Goal: Transaction & Acquisition: Purchase product/service

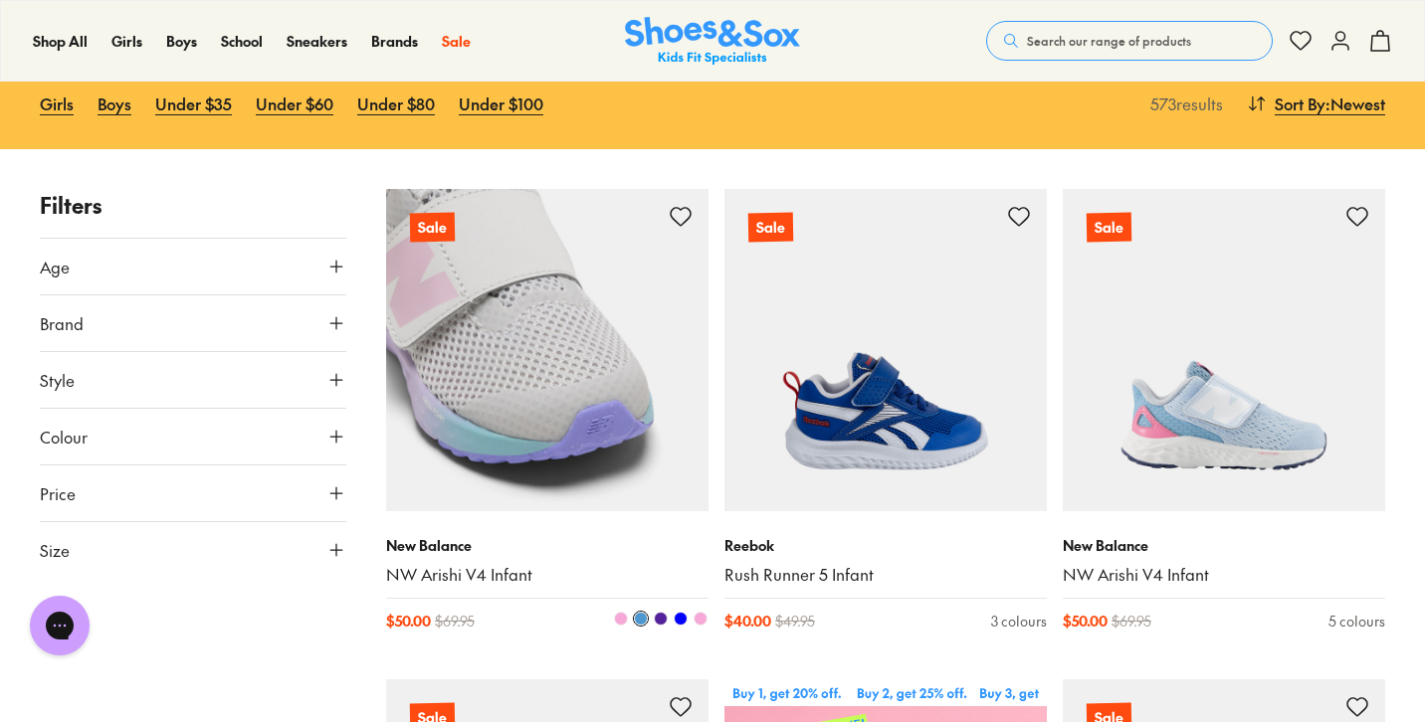
scroll to position [311, 0]
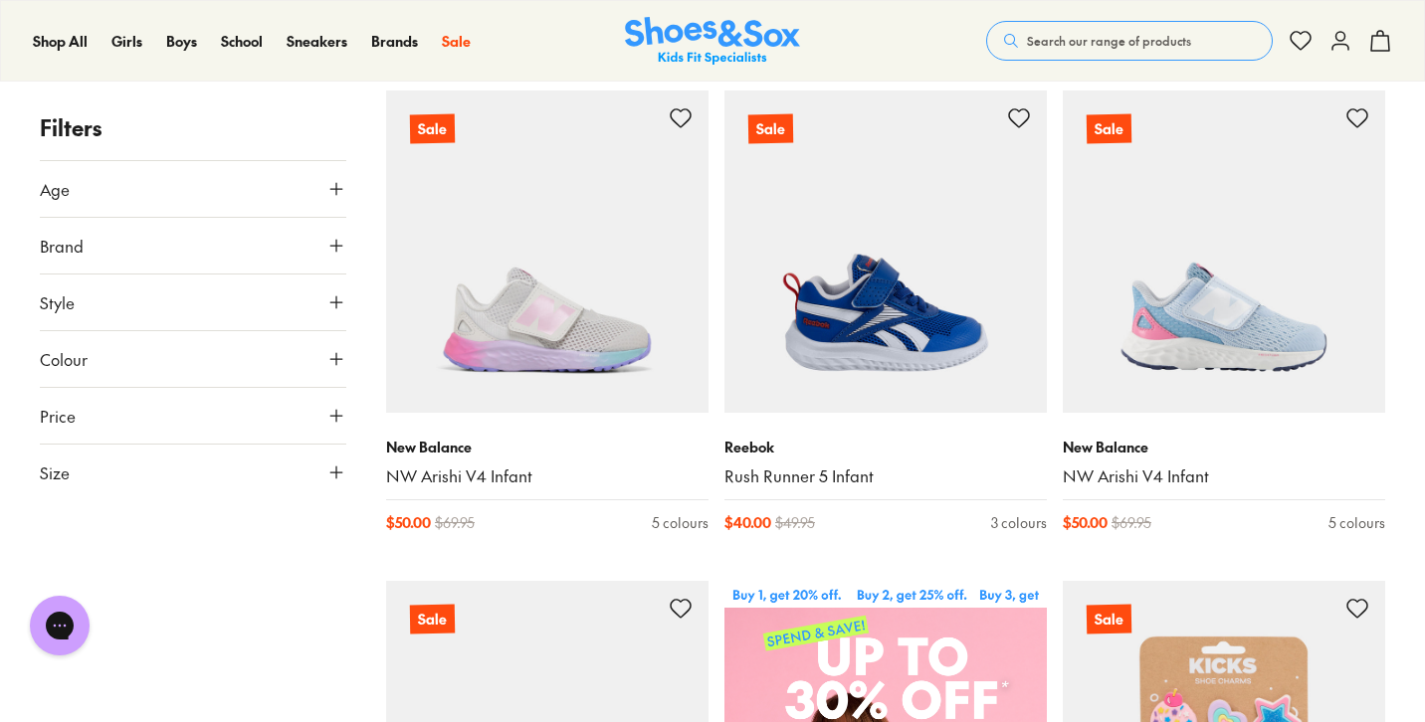
click at [110, 237] on button "Brand" at bounding box center [193, 246] width 306 height 56
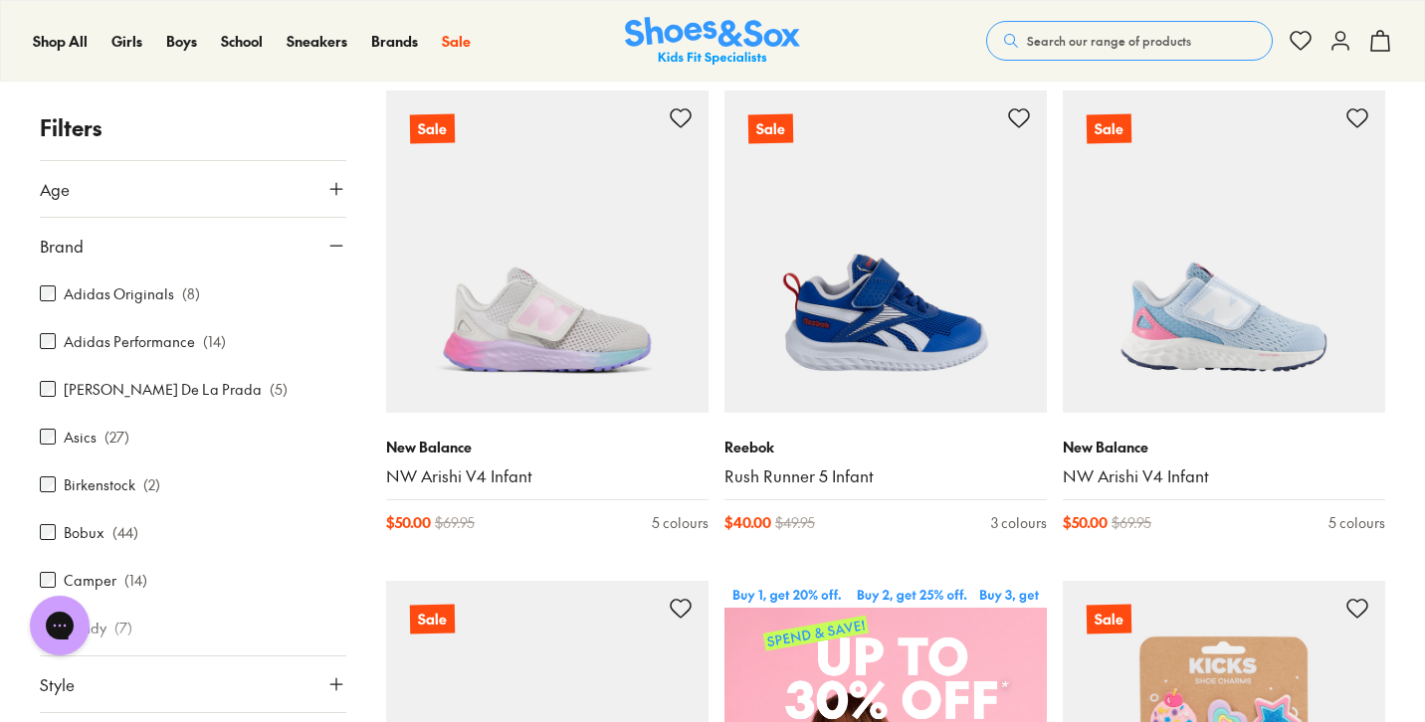
click at [99, 433] on div "Asics ( 27 )" at bounding box center [193, 437] width 306 height 24
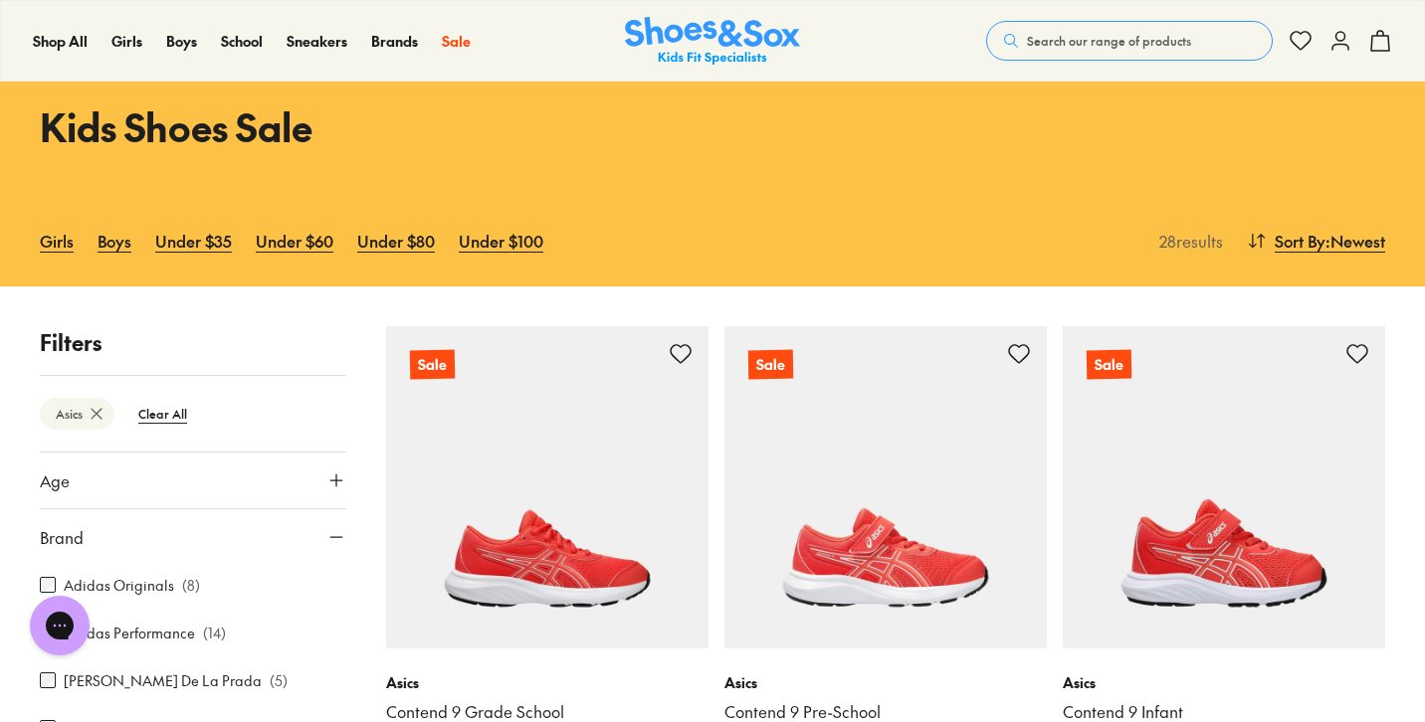
click at [273, 486] on button "Age" at bounding box center [193, 481] width 306 height 56
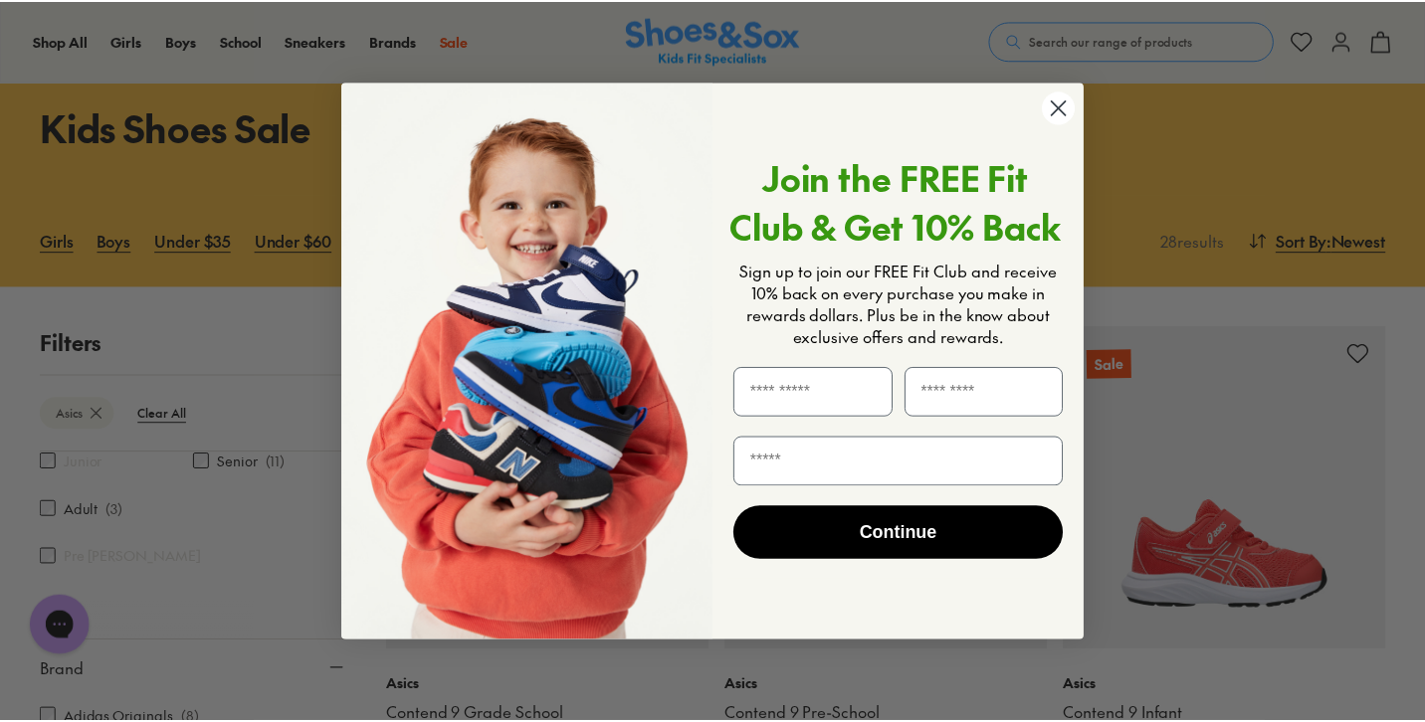
scroll to position [64, 0]
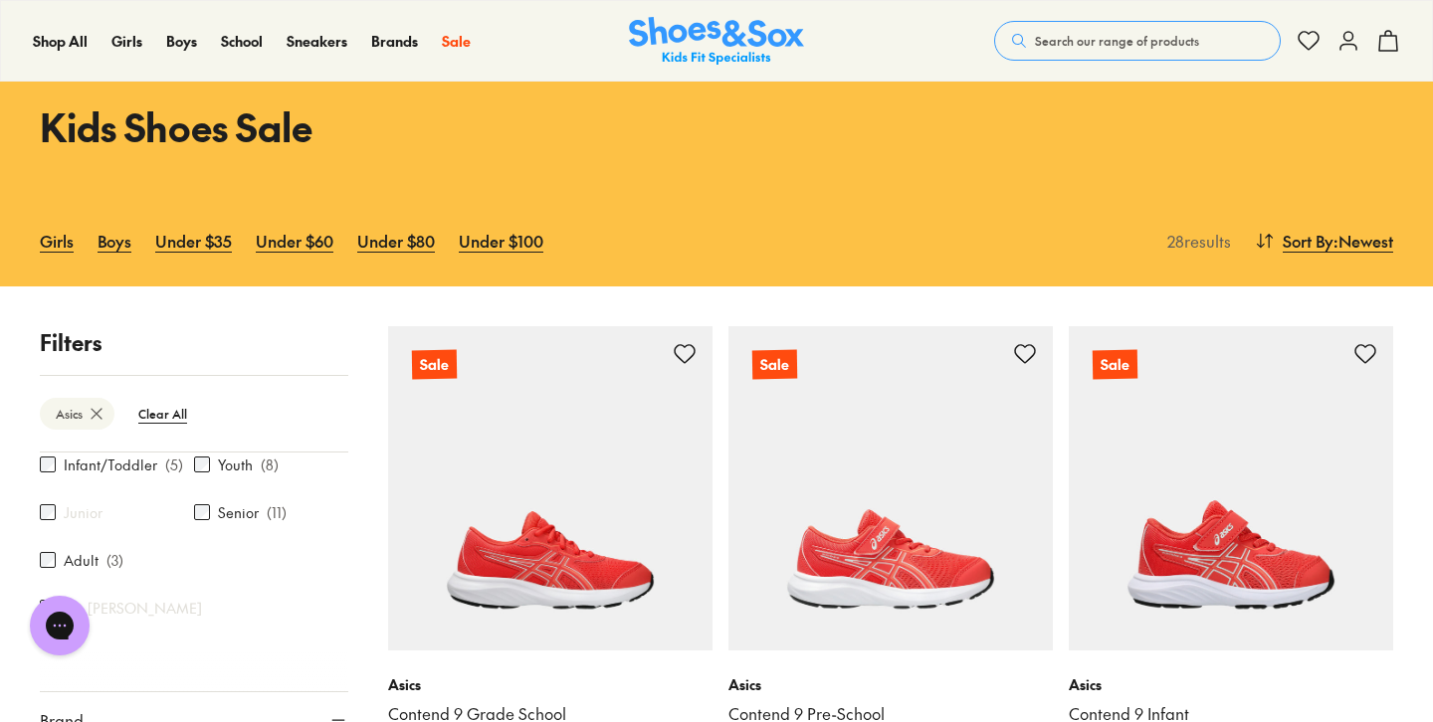
click at [203, 468] on div "Close dialog Join the FREE Fit Club & Get 10% Back Sign up to join our FREE Fit…" at bounding box center [716, 361] width 1433 height 722
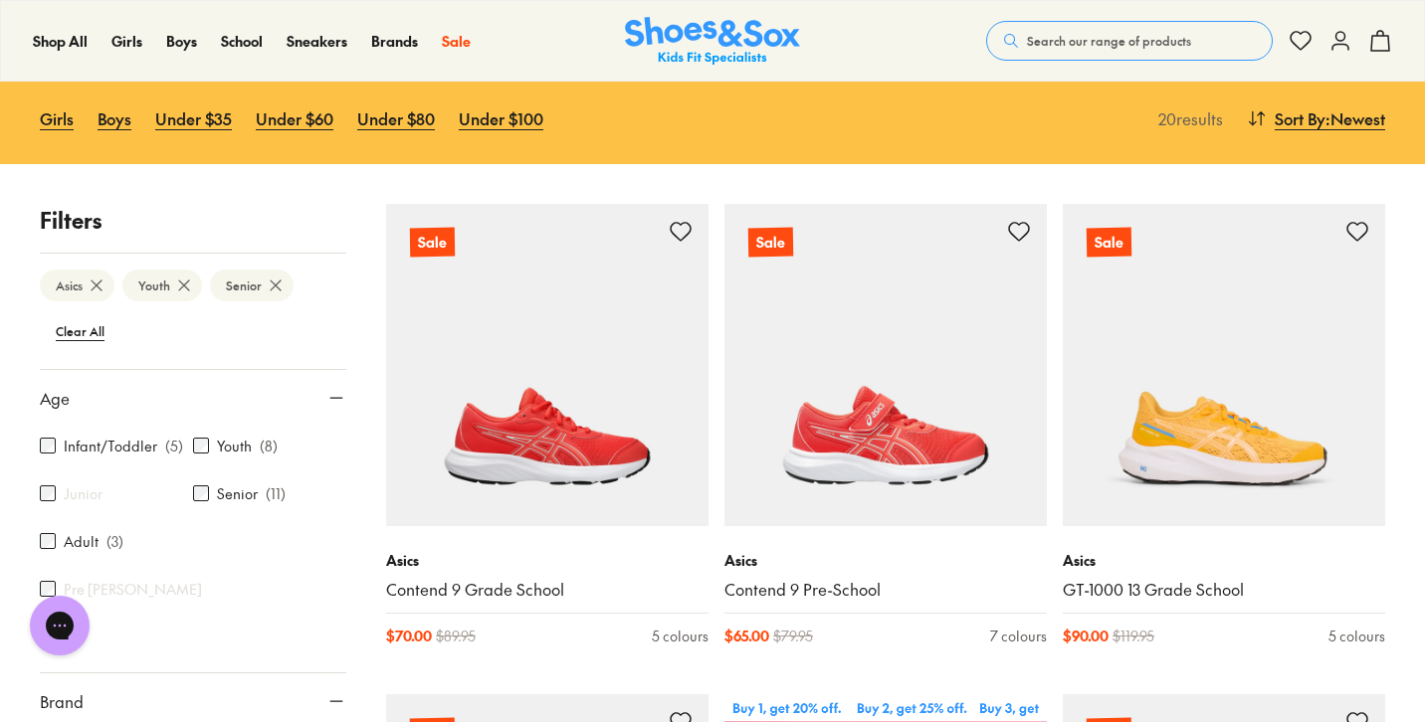
scroll to position [198, 0]
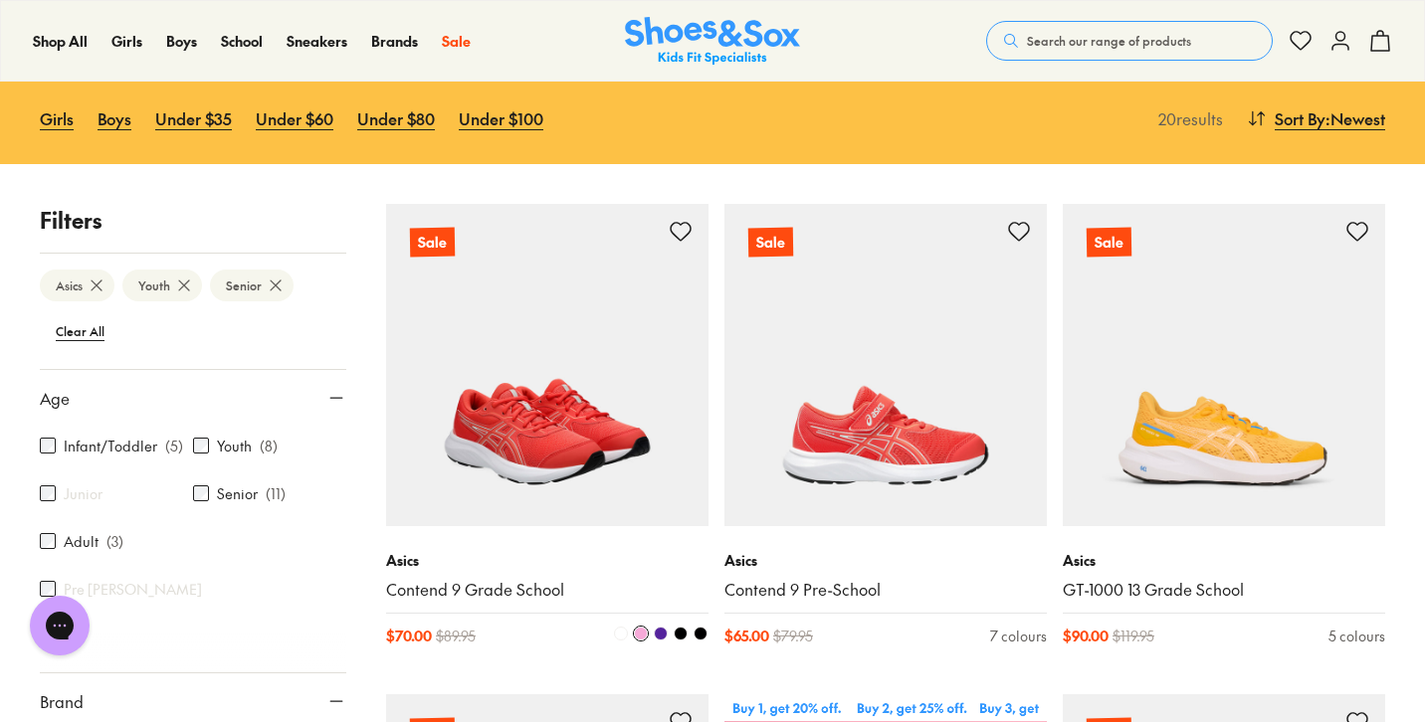
click at [566, 396] on img at bounding box center [547, 365] width 322 height 322
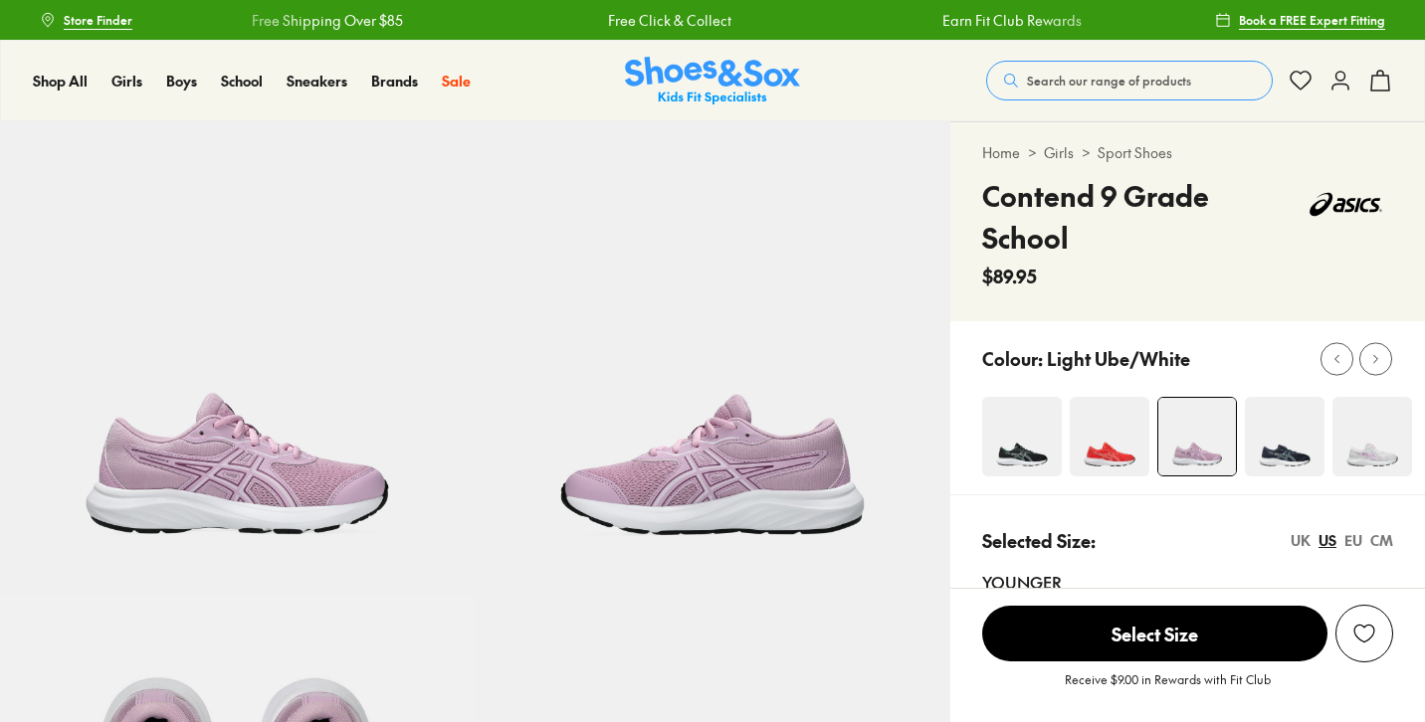
click at [1023, 458] on img at bounding box center [1022, 437] width 80 height 80
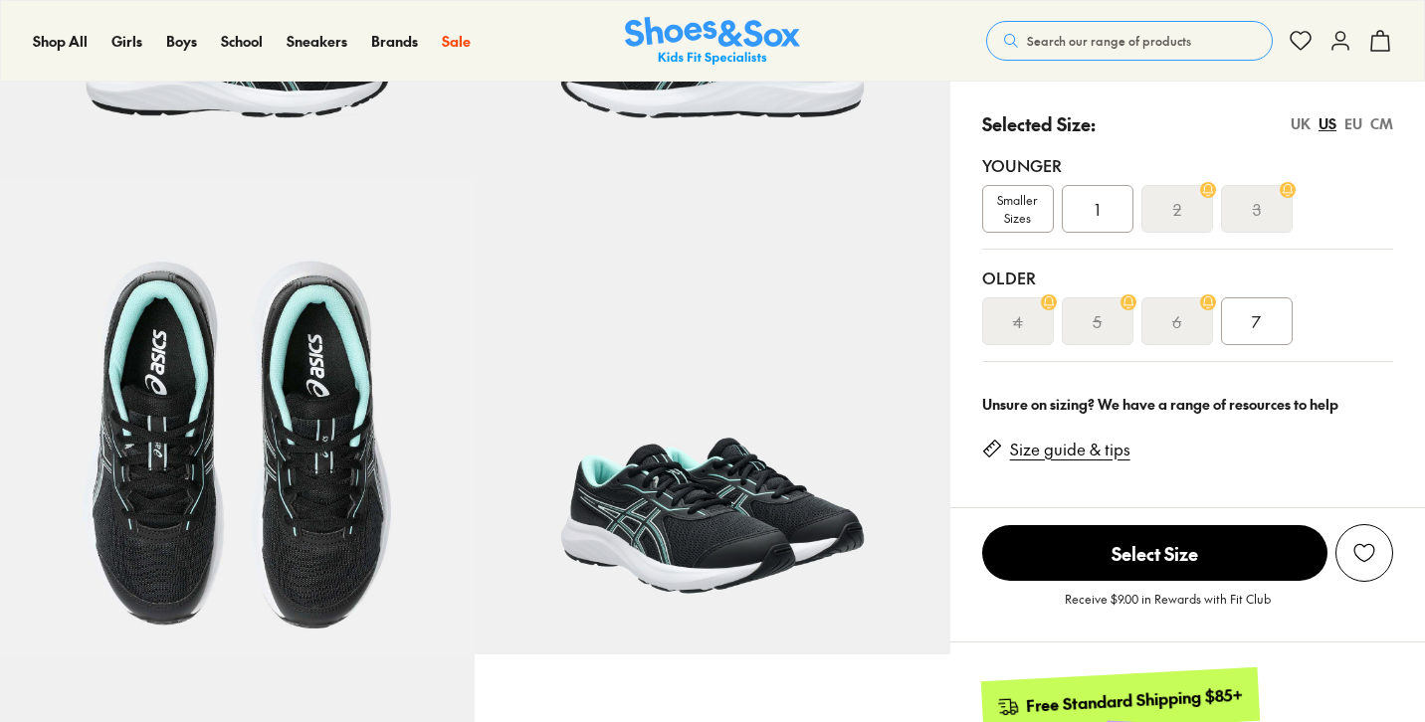
select select "*"
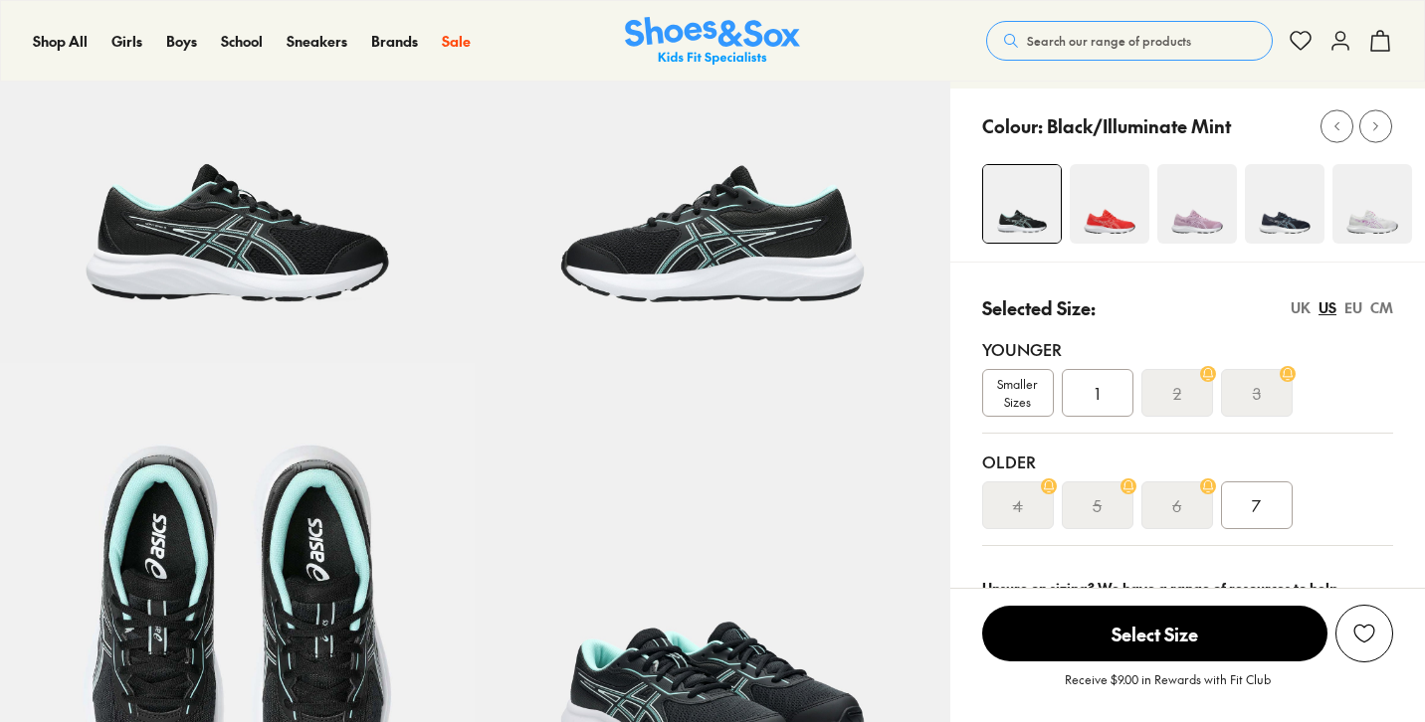
scroll to position [231, 0]
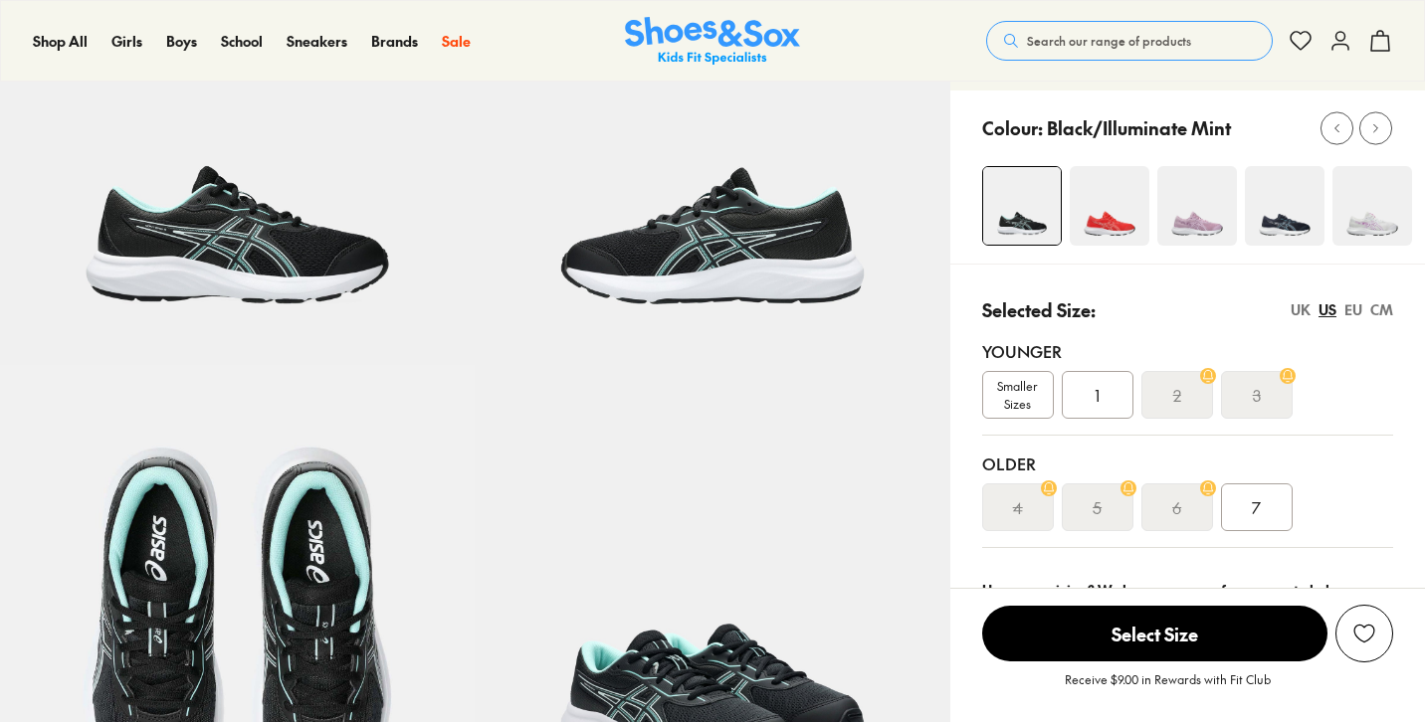
click at [1386, 215] on img at bounding box center [1372, 206] width 80 height 80
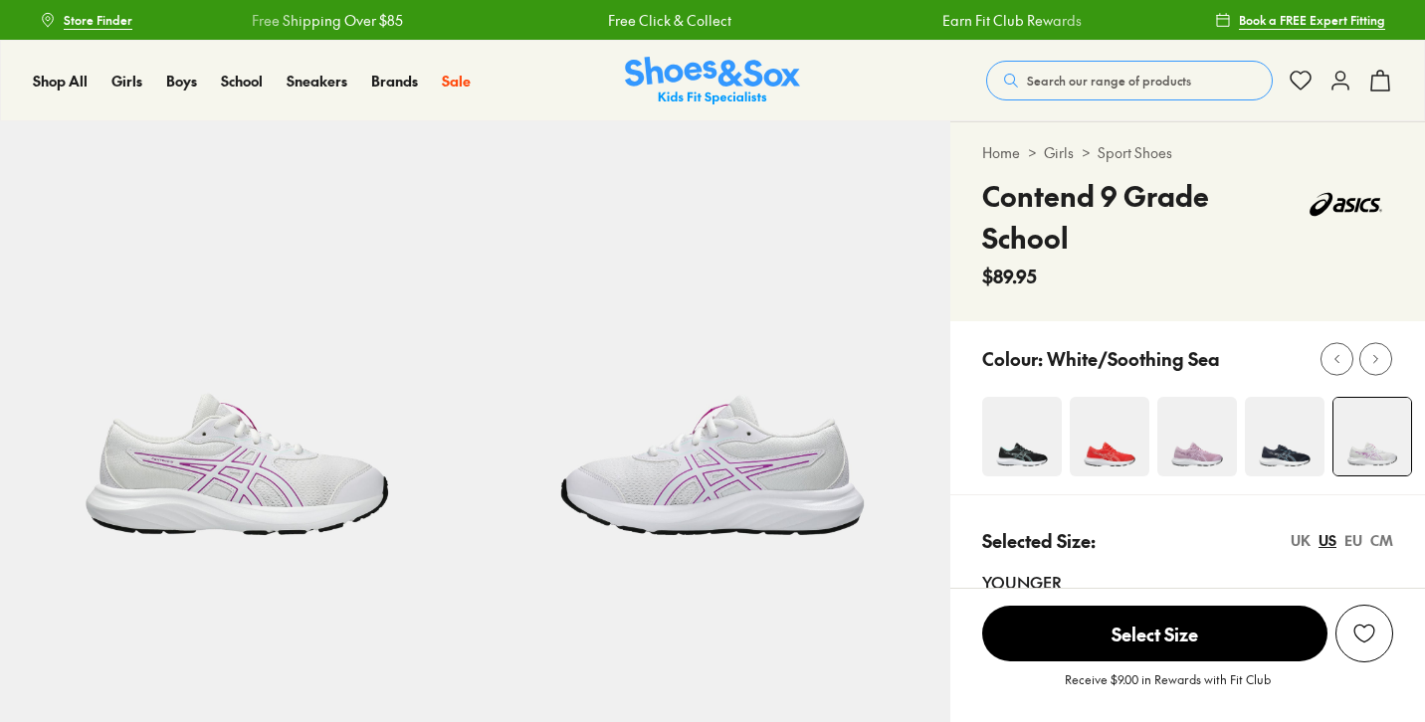
select select "*"
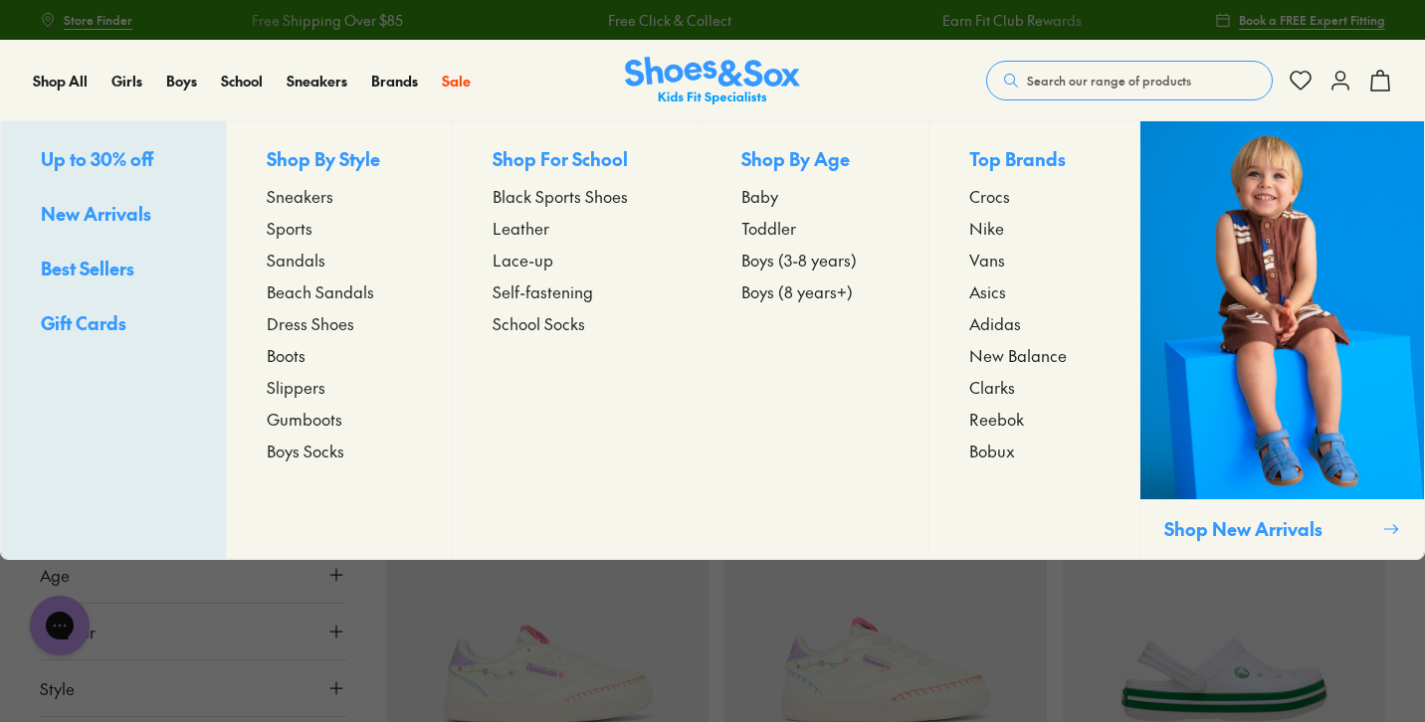
click at [994, 293] on span "Asics" at bounding box center [987, 292] width 37 height 24
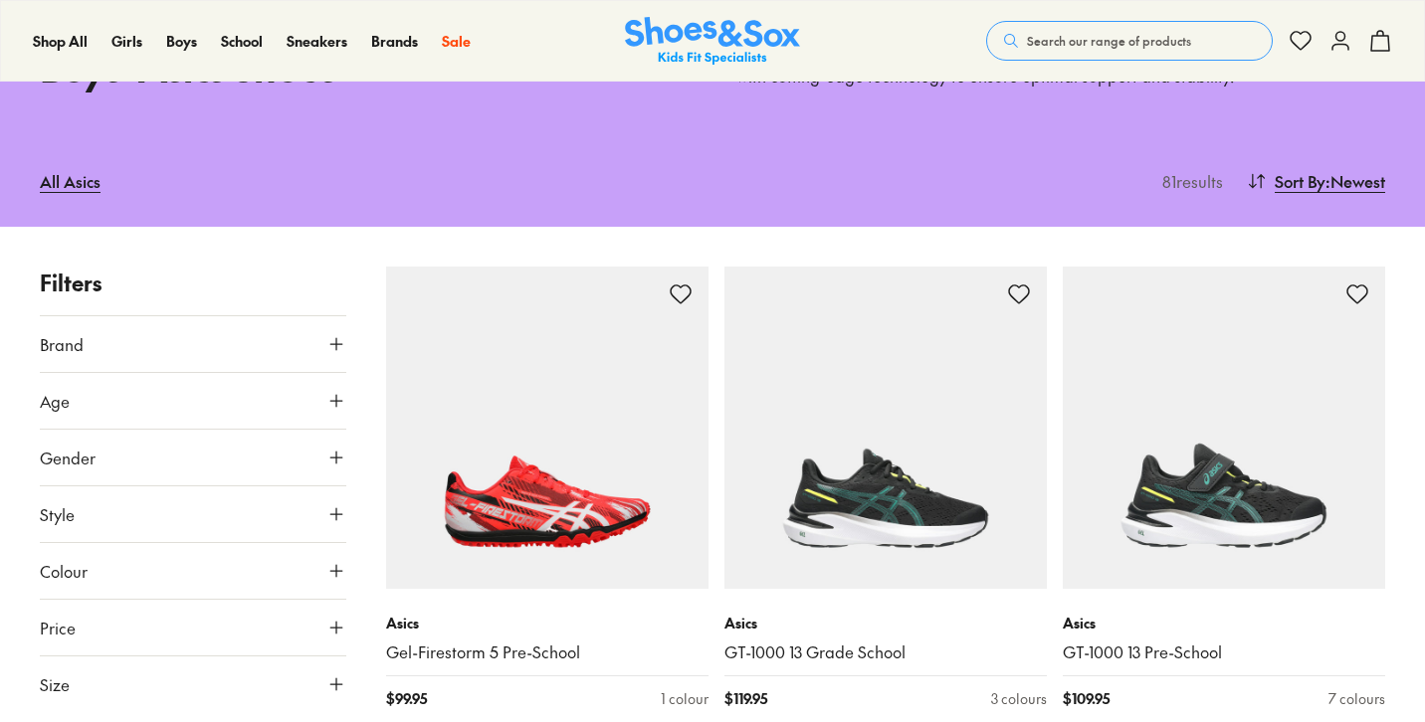
scroll to position [136, 0]
click at [343, 405] on icon at bounding box center [336, 400] width 20 height 20
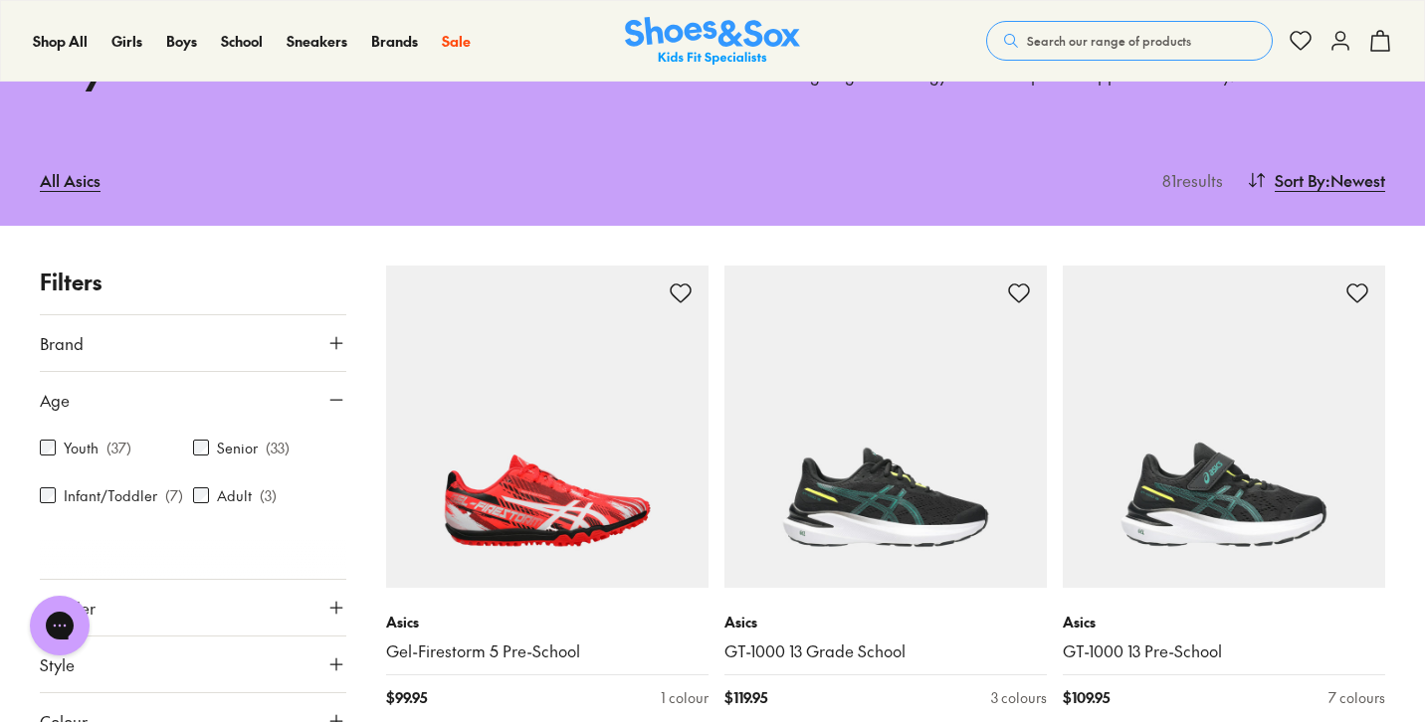
scroll to position [0, 0]
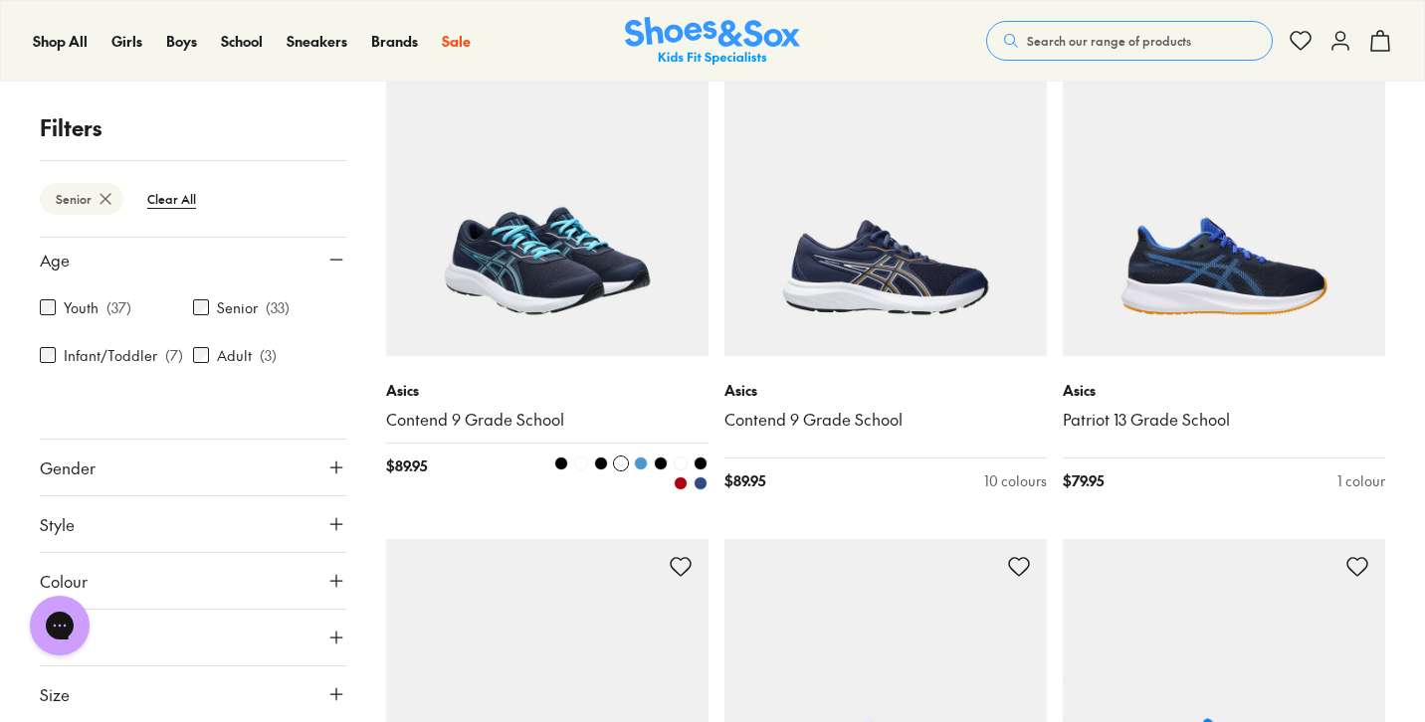
scroll to position [4290, 0]
